Goal: Information Seeking & Learning: Learn about a topic

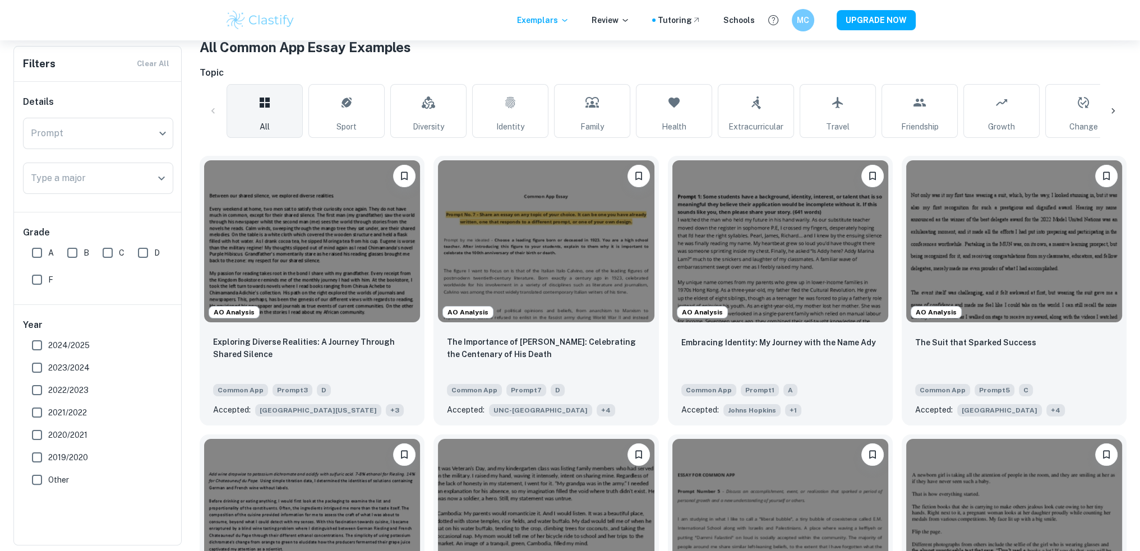
scroll to position [168, 0]
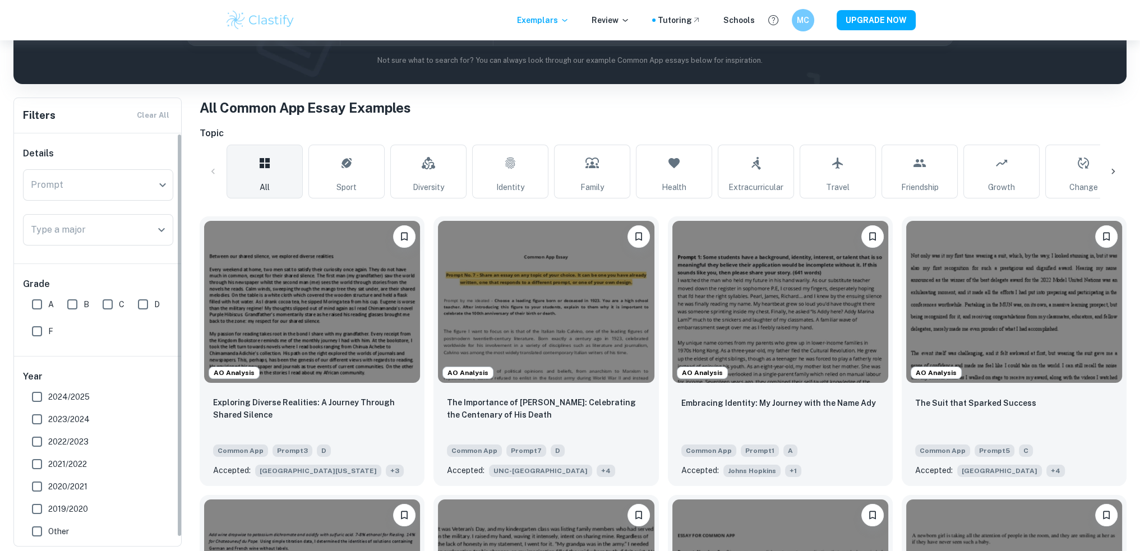
click at [116, 182] on body "We value your privacy We use cookies to enhance your browsing experience, serve…" at bounding box center [570, 147] width 1140 height 551
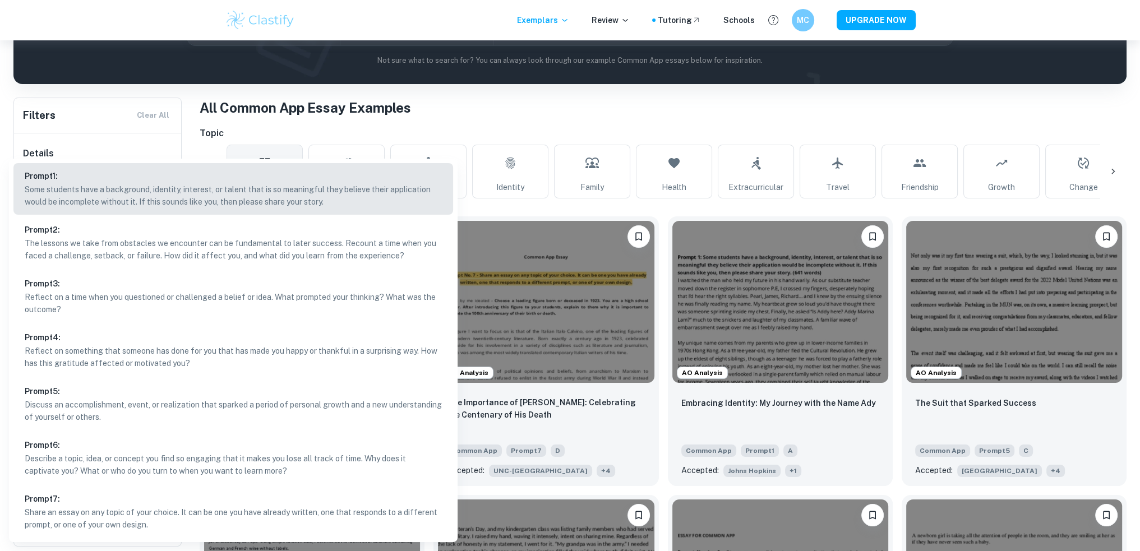
click at [157, 397] on li "Prompt 5 : Discuss an accomplishment, event, or realization that sparked a peri…" at bounding box center [233, 405] width 440 height 52
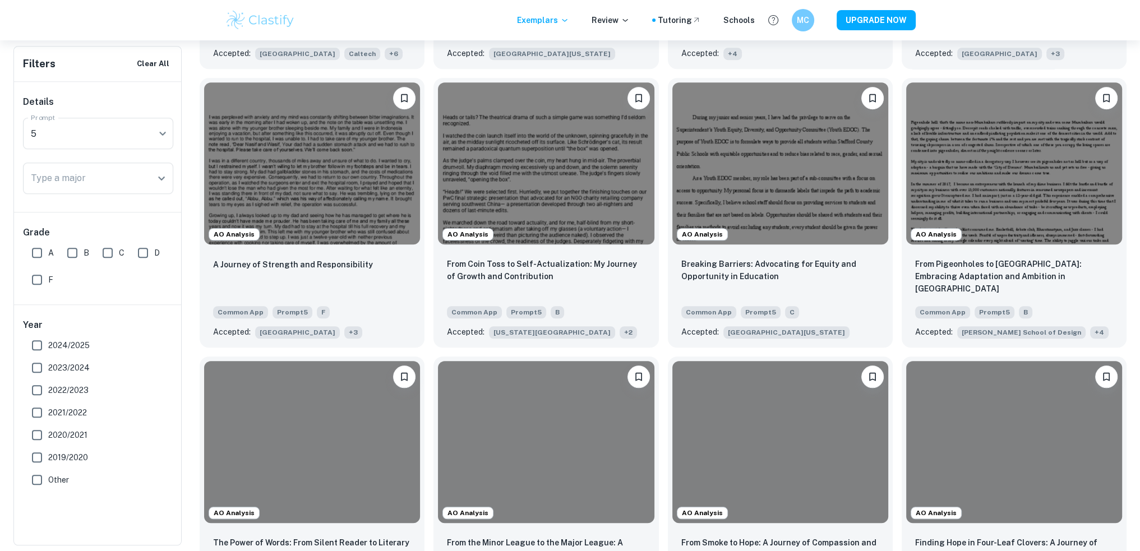
scroll to position [1234, 0]
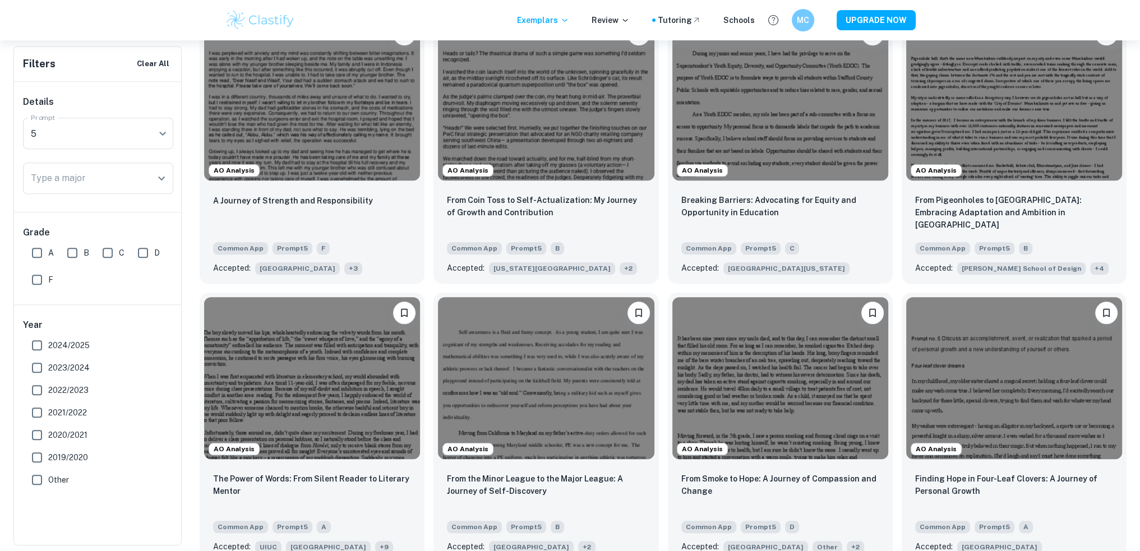
drag, startPoint x: 1147, startPoint y: 0, endPoint x: 962, endPoint y: 17, distance: 185.9
click at [962, 17] on div "Exemplars Review Tutoring Schools MC UPGRADE NOW" at bounding box center [570, 20] width 1140 height 40
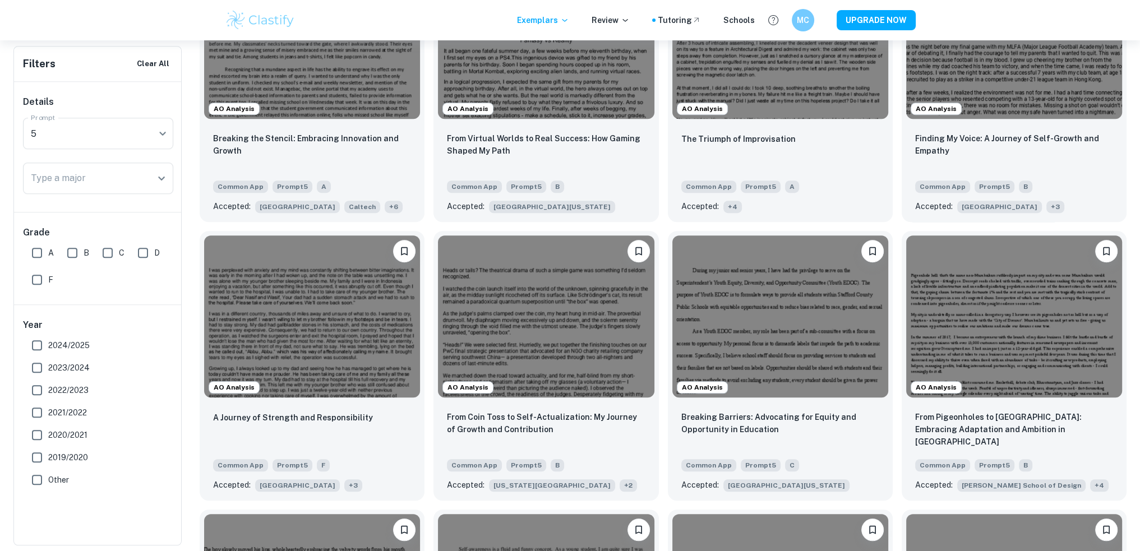
scroll to position [897, 0]
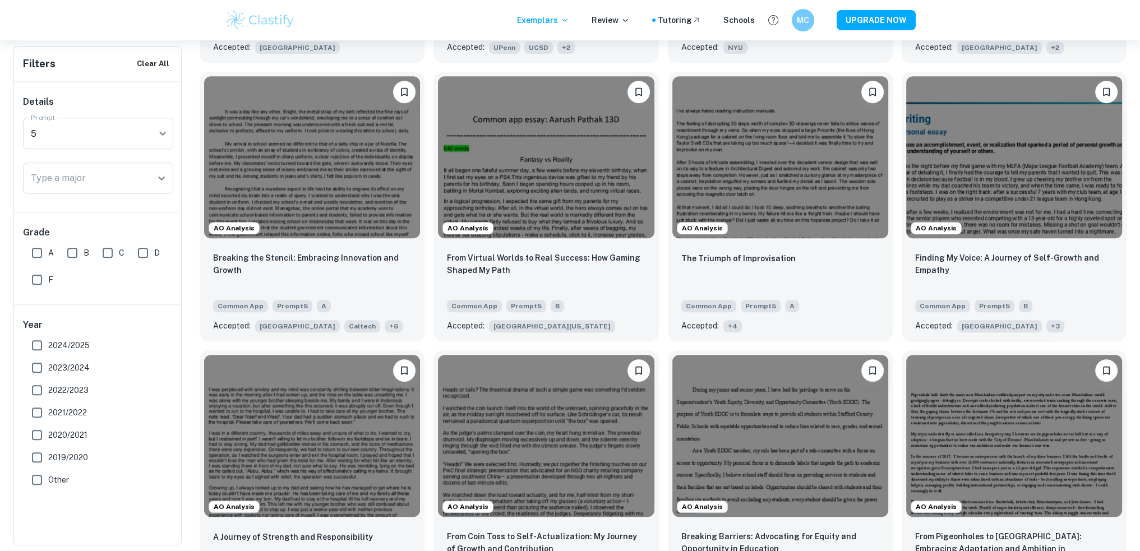
click at [48, 255] on input "A" at bounding box center [37, 253] width 22 height 22
checkbox input "true"
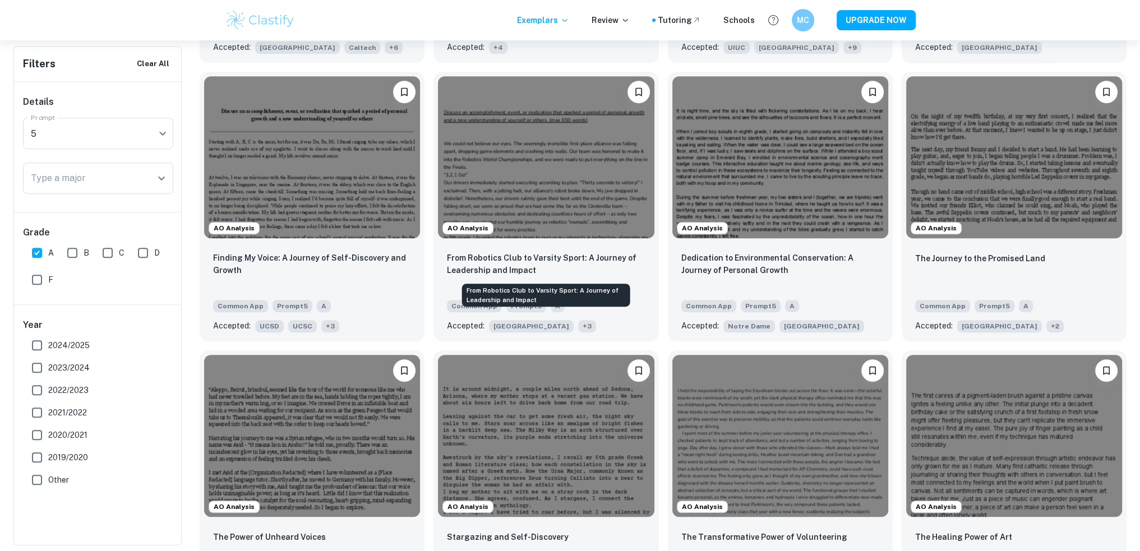
click at [572, 269] on p "From Robotics Club to Varsity Sport: A Journey of Leadership and Impact" at bounding box center [546, 264] width 198 height 25
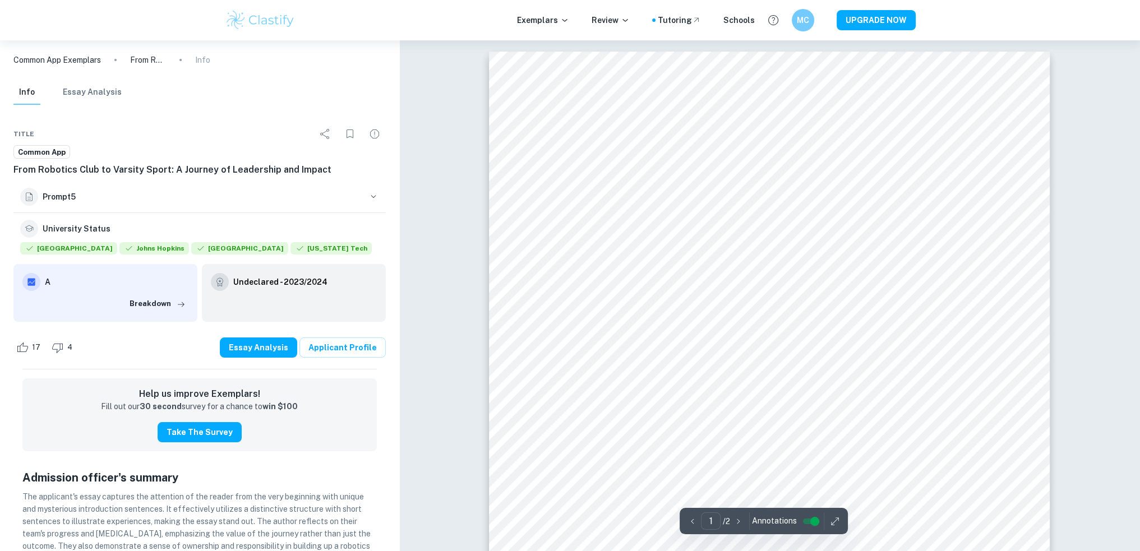
scroll to position [168, 0]
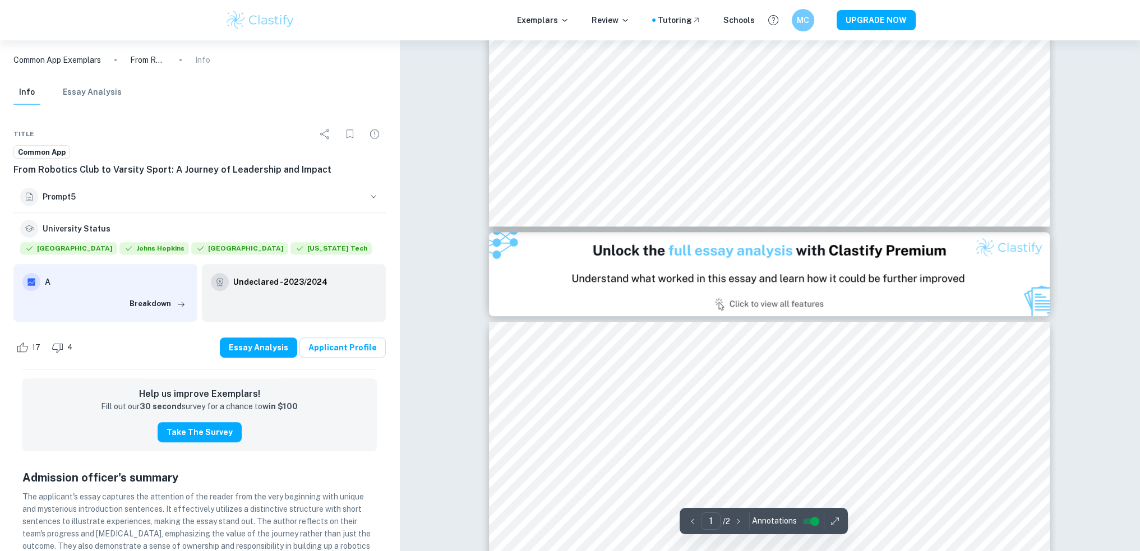
type input "2"
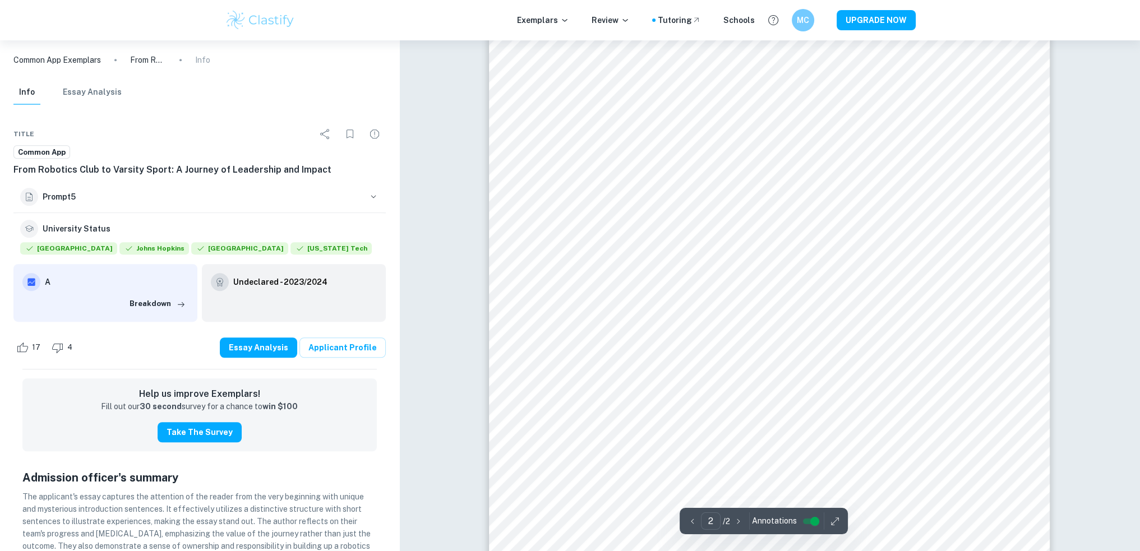
scroll to position [897, 0]
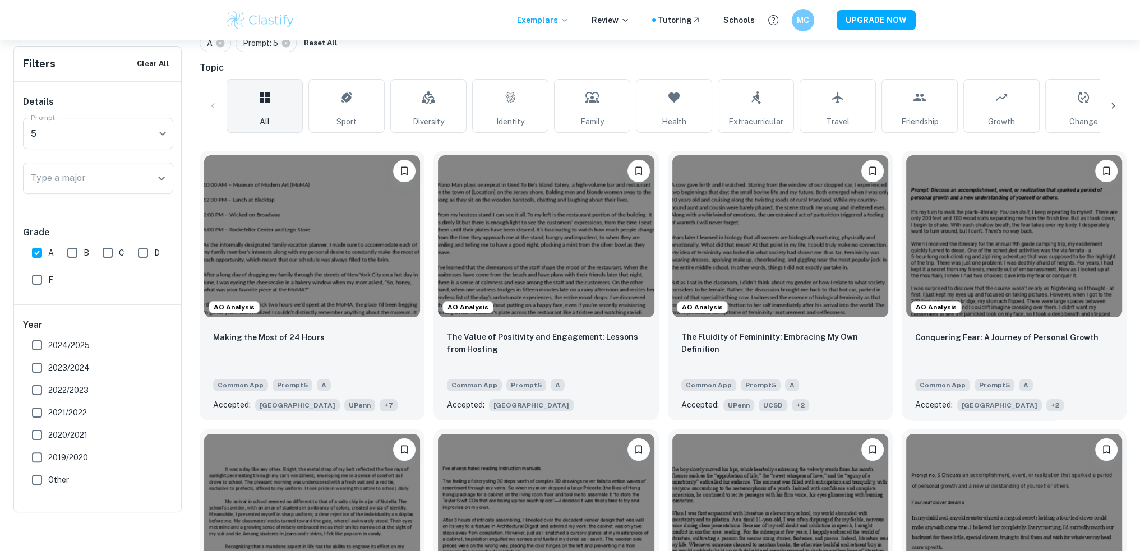
scroll to position [181, 0]
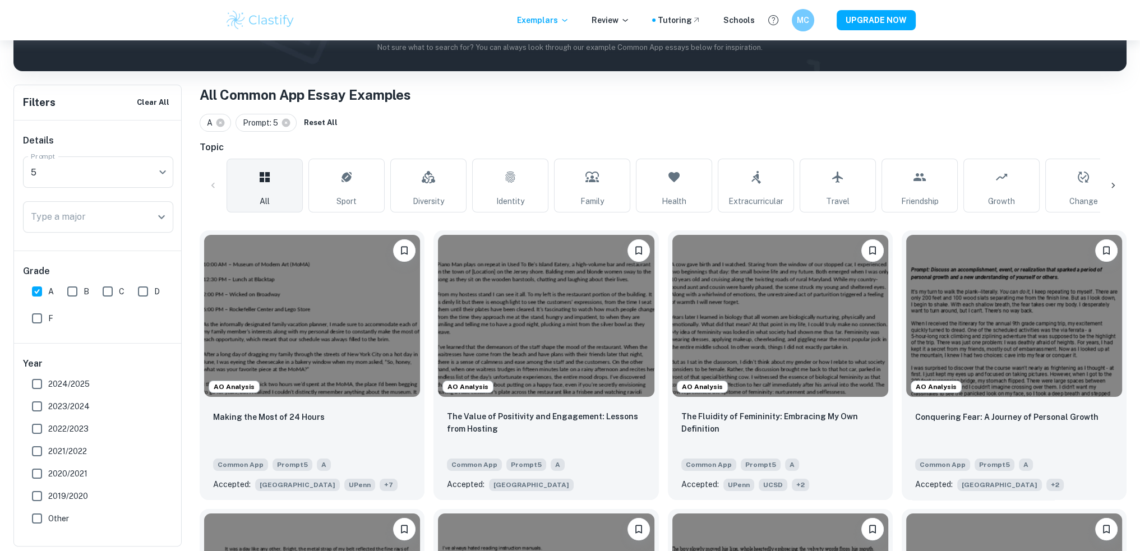
click at [297, 360] on img at bounding box center [312, 316] width 216 height 162
